Goal: Communication & Community: Answer question/provide support

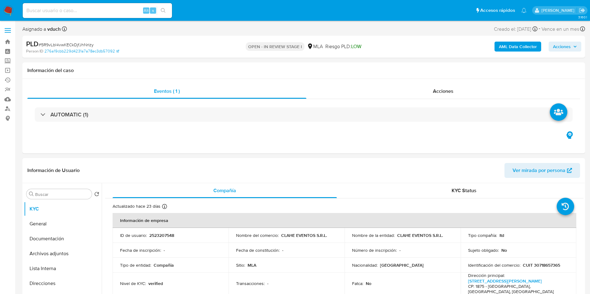
select select "10"
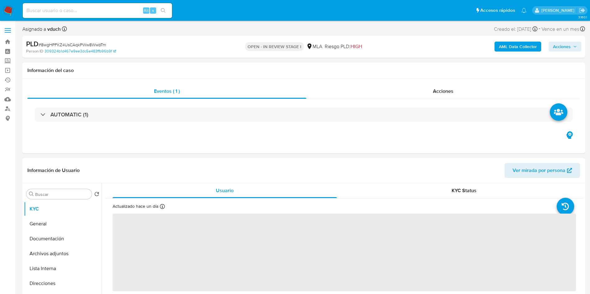
select select "10"
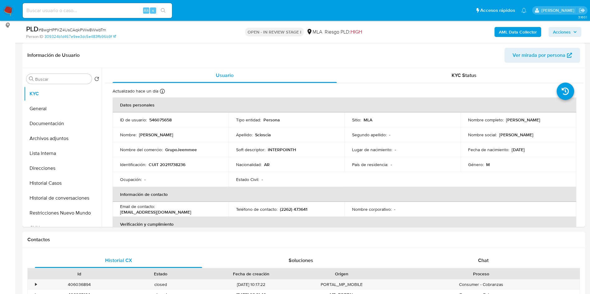
scroll to position [187, 0]
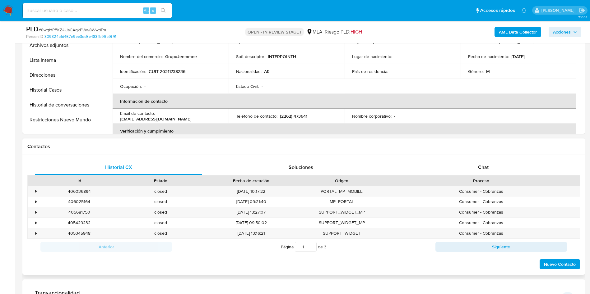
click at [472, 159] on div "Historial CX Soluciones Chat Id Estado Fecha de creación Origen Proceso • 40603…" at bounding box center [303, 215] width 562 height 120
click at [454, 169] on div "Chat" at bounding box center [483, 167] width 167 height 15
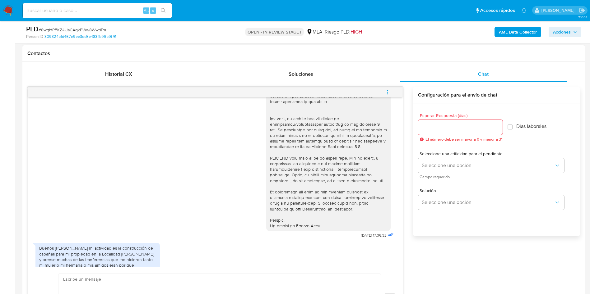
scroll to position [326, 0]
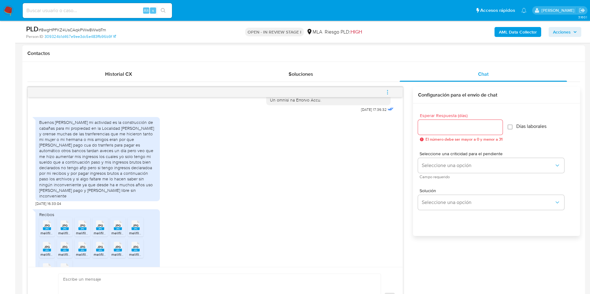
click at [97, 151] on div "Buenos [PERSON_NAME] mi actividad es la construcción de cabañas para mi propied…" at bounding box center [97, 159] width 117 height 79
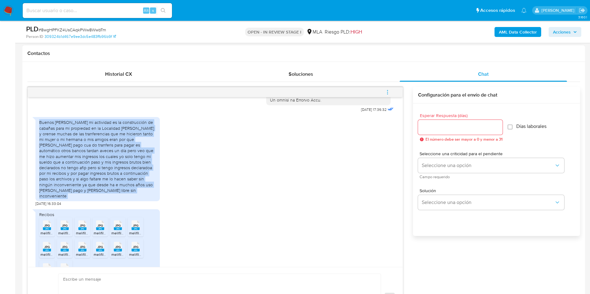
click at [97, 151] on div "Buenos [PERSON_NAME] mi actividad es la construcción de cabañas para mi propied…" at bounding box center [97, 159] width 117 height 79
copy div "Buenos [PERSON_NAME] mi actividad es la construcción de cabañas para mi propied…"
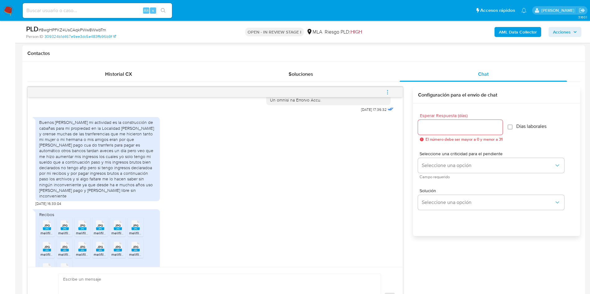
click at [140, 231] on div "JPG JPG" at bounding box center [135, 225] width 13 height 12
click at [160, 215] on div "Recibos JPG JPG melifile5640235362247778914.jpg JPG JPG melifile226038599832992…" at bounding box center [214, 247] width 359 height 83
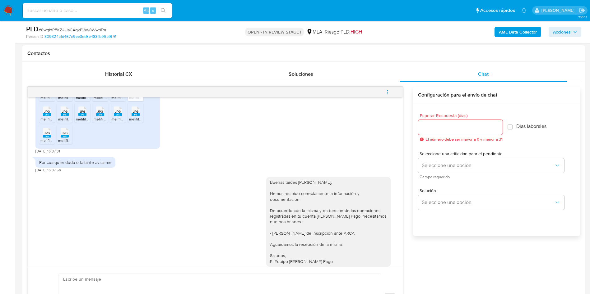
scroll to position [466, 0]
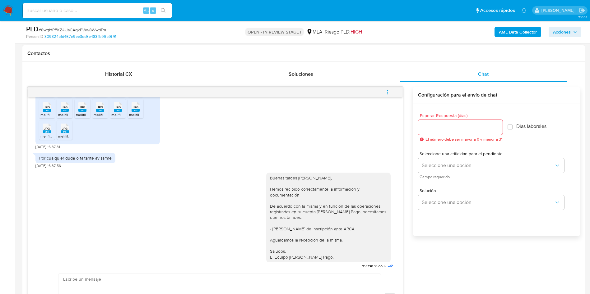
click at [91, 164] on div "Por cualquier duda o faltante avisarme" at bounding box center [75, 158] width 80 height 11
copy div "Por cualquier duda o faltante avisarme"
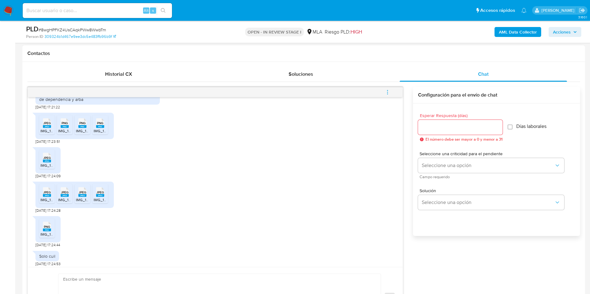
scroll to position [653, 0]
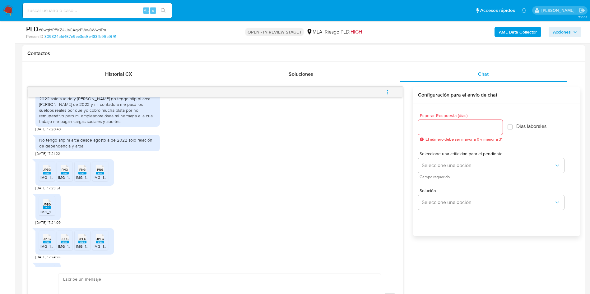
click at [100, 119] on div "A ver buenas tardes yo no tengo afip desde agosto a del 2022 solo sueldo y [PER…" at bounding box center [97, 107] width 117 height 34
click at [100, 118] on div "A ver buenas tardes yo no tengo afip desde agosto a del 2022 solo sueldo y [PER…" at bounding box center [97, 107] width 117 height 34
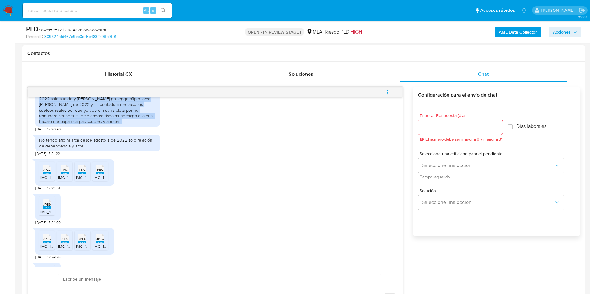
click at [100, 118] on div "A ver buenas tardes yo no tengo afip desde agosto a del 2022 solo sueldo y [PER…" at bounding box center [97, 107] width 117 height 34
copy div "A ver buenas tardes yo no tengo afip desde agosto a del 2022 solo sueldo y [PER…"
click at [77, 149] on div "No tengo afip ni arca desde agosto a de 2022 solo relación de dependencia y arba" at bounding box center [97, 142] width 117 height 11
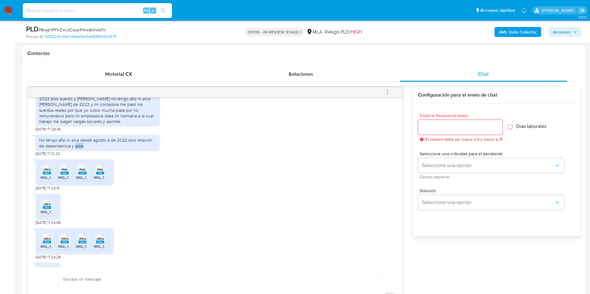
click at [77, 149] on div "No tengo afip ni arca desde agosto a de 2022 solo relación de dependencia y arba" at bounding box center [97, 142] width 117 height 11
copy div "No tengo afip ni arca desde agosto a de 2022 solo relación de dependencia y arba"
click at [159, 222] on div "JPEG JPEG IMG_1052.jpeg [DATE] 17:24:09" at bounding box center [214, 208] width 359 height 35
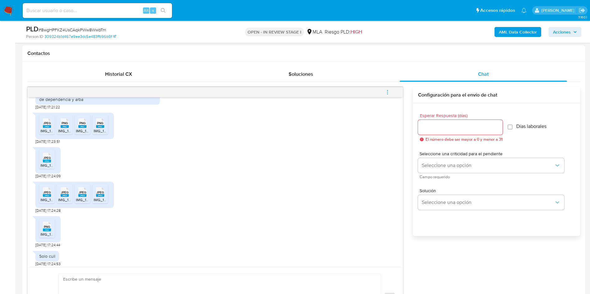
scroll to position [745, 0]
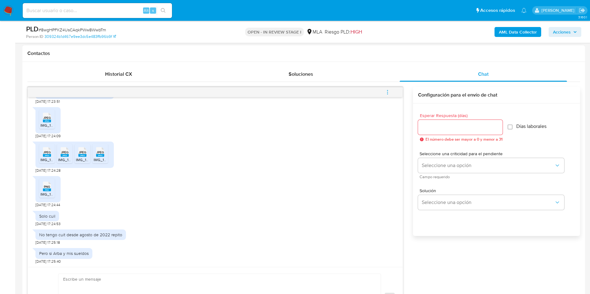
click at [53, 215] on div "Solo cuil" at bounding box center [47, 217] width 16 height 6
click at [53, 214] on div "Solo cuil" at bounding box center [47, 217] width 16 height 6
copy div "Solo cuil"
click at [106, 230] on div "No tengo cuit desde agosto de 2022 repito" at bounding box center [80, 235] width 90 height 11
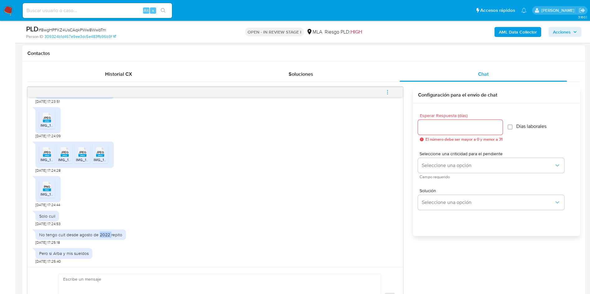
click at [106, 230] on div "No tengo cuit desde agosto de 2022 repito" at bounding box center [80, 235] width 90 height 11
copy div "No tengo cuit desde agosto de 2022 repito"
click at [76, 254] on div "Pero si Arba y mis sueldos" at bounding box center [63, 254] width 49 height 6
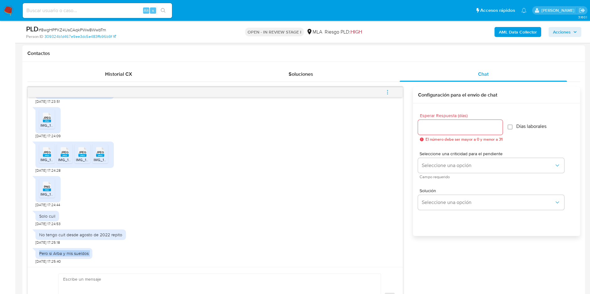
click at [76, 254] on div "Pero si Arba y mis sueldos" at bounding box center [63, 254] width 49 height 6
copy div "Pero si Arba y mis sueldos"
